Goal: Transaction & Acquisition: Subscribe to service/newsletter

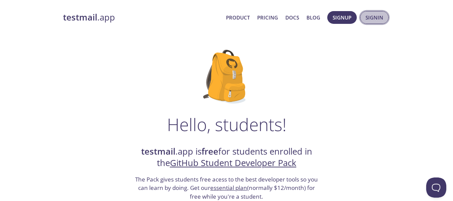
click at [371, 20] on span "Signin" at bounding box center [375, 17] width 18 height 9
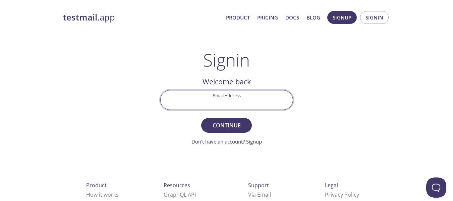
click at [251, 102] on input "Email Address" at bounding box center [227, 99] width 132 height 19
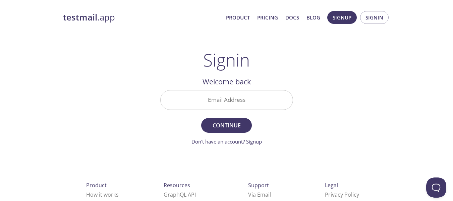
click at [258, 141] on link "Don't have an account? Signup" at bounding box center [226, 141] width 70 height 7
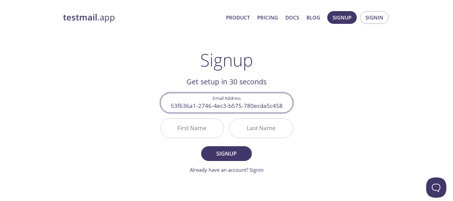
click at [202, 104] on input "53f636a1-2746-4ec3-b575-780ecda5c458" at bounding box center [227, 102] width 132 height 19
paste input "[PERSON_NAME][EMAIL_ADDRESS][PERSON_NAME][DOMAIN_NAME]"
type input "[PERSON_NAME][EMAIL_ADDRESS][PERSON_NAME][DOMAIN_NAME]"
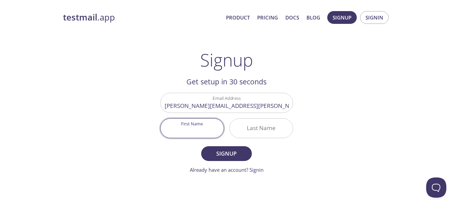
click at [200, 125] on input "First Name" at bounding box center [192, 127] width 63 height 19
type input "[PERSON_NAME]"
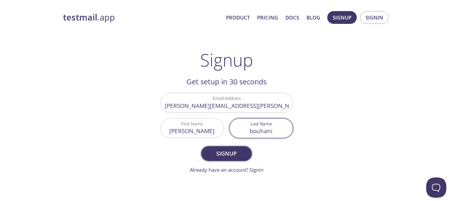
type input "bouhani"
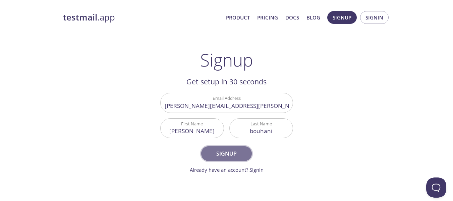
click at [230, 147] on button "Signup" at bounding box center [226, 153] width 50 height 15
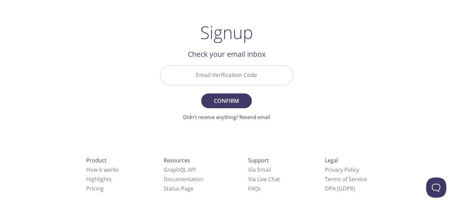
scroll to position [25, 0]
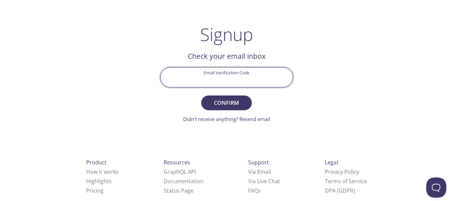
click at [195, 73] on input "Email Verification Code" at bounding box center [227, 76] width 132 height 19
paste input "8D2VG5Z"
type input "8D2VG5Z"
click at [225, 105] on span "Confirm" at bounding box center [227, 102] width 36 height 9
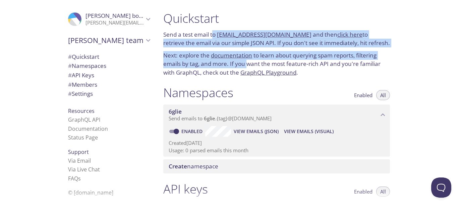
drag, startPoint x: 212, startPoint y: 35, endPoint x: 247, endPoint y: 65, distance: 46.3
click at [247, 65] on div "Quickstart Send a test email to [EMAIL_ADDRESS][DOMAIN_NAME] and then click her…" at bounding box center [276, 44] width 237 height 74
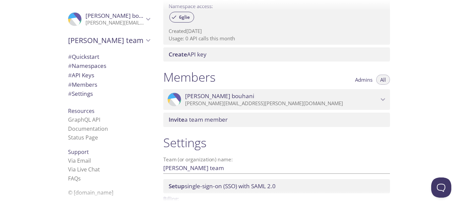
scroll to position [276, 0]
